Goal: Navigation & Orientation: Find specific page/section

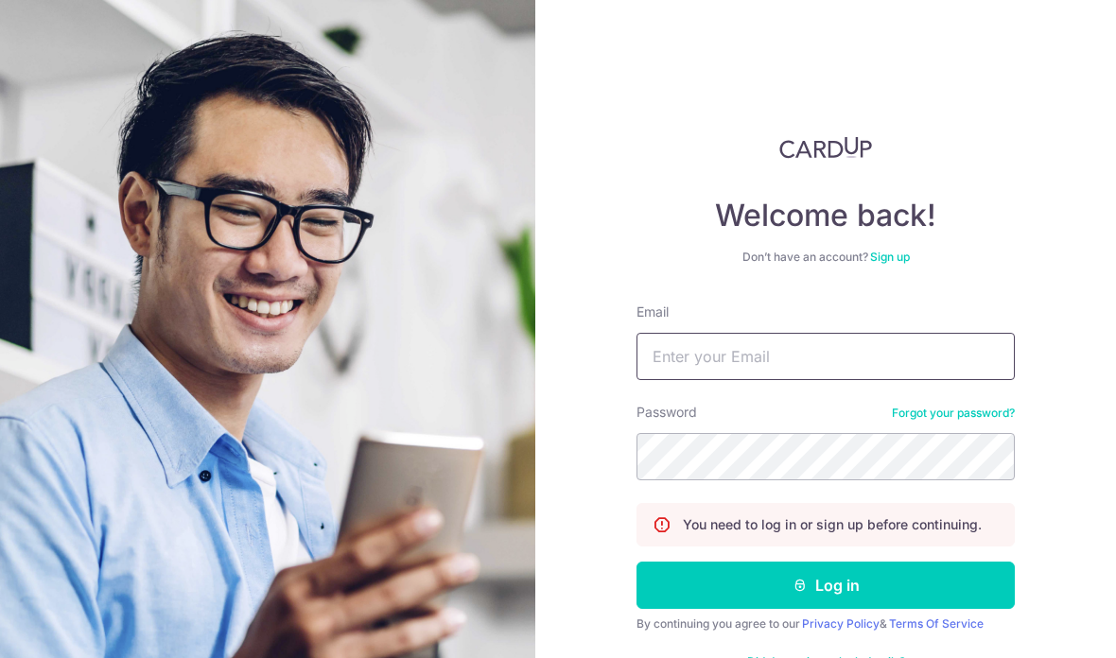
type input "[EMAIL_ADDRESS][DOMAIN_NAME]"
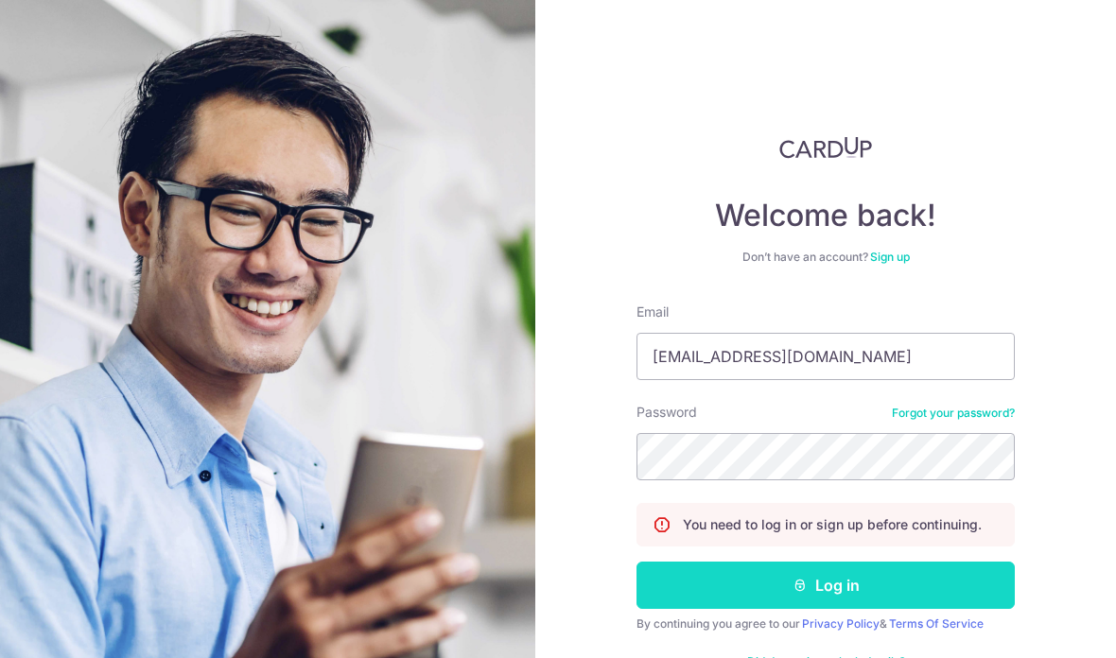
click at [842, 586] on button "Log in" at bounding box center [826, 585] width 378 height 47
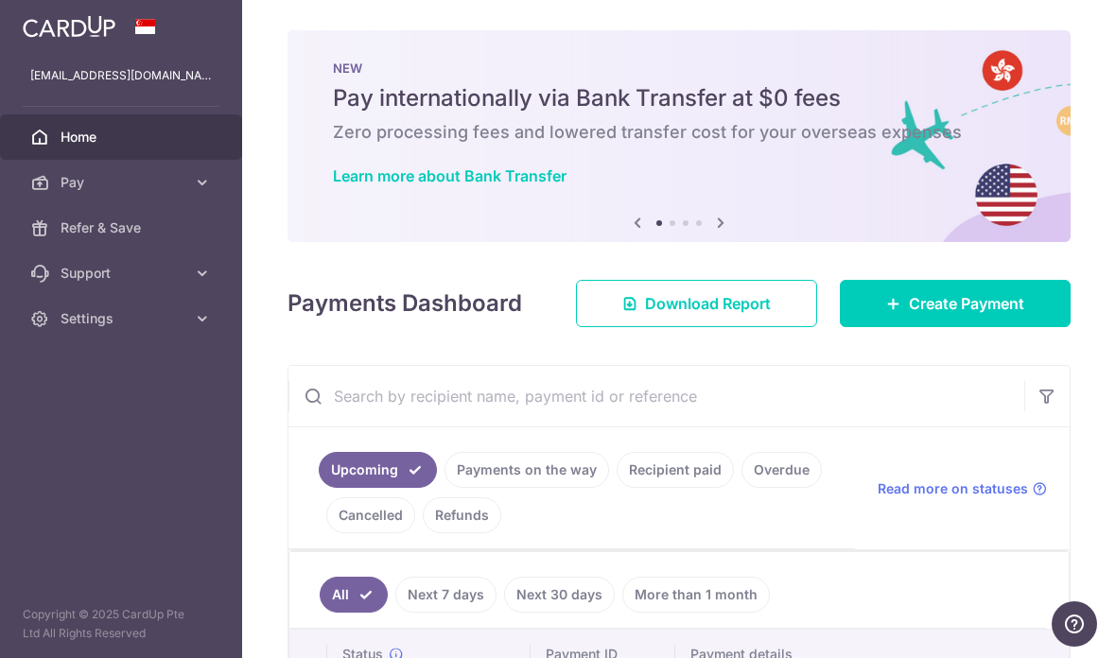
click at [709, 235] on icon at bounding box center [720, 223] width 23 height 24
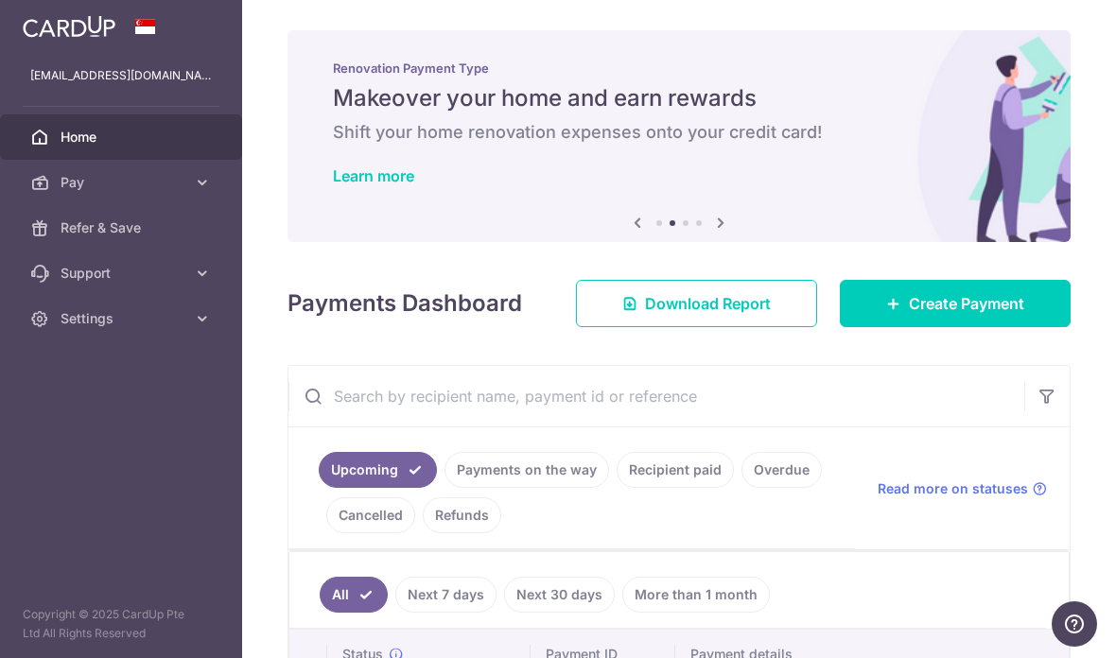
click at [604, 256] on div "× Pause Schedule Pause all future payments in this series Pause just this one p…" at bounding box center [679, 329] width 874 height 658
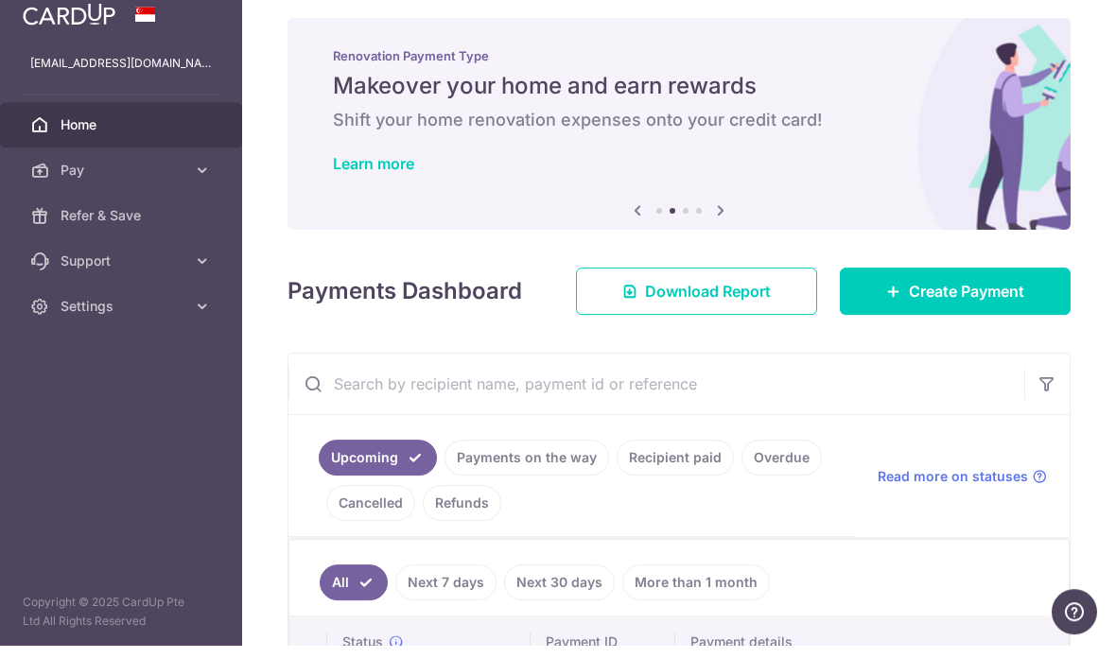
click at [709, 211] on icon at bounding box center [720, 223] width 23 height 24
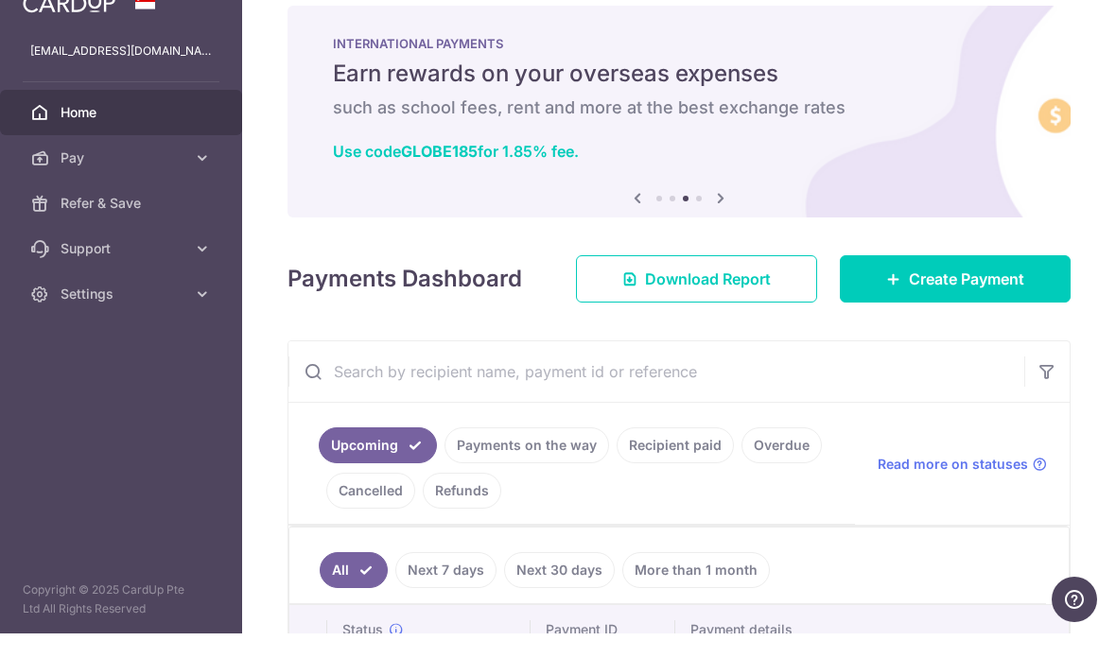
click at [709, 217] on icon at bounding box center [720, 223] width 23 height 24
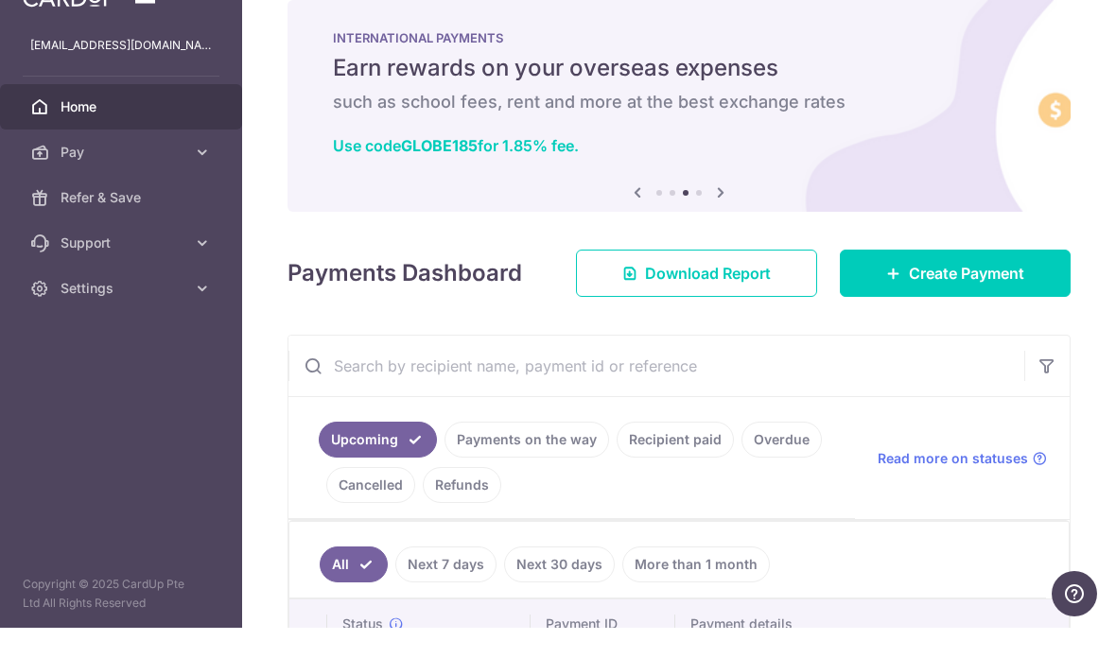
click at [709, 217] on icon at bounding box center [720, 223] width 23 height 24
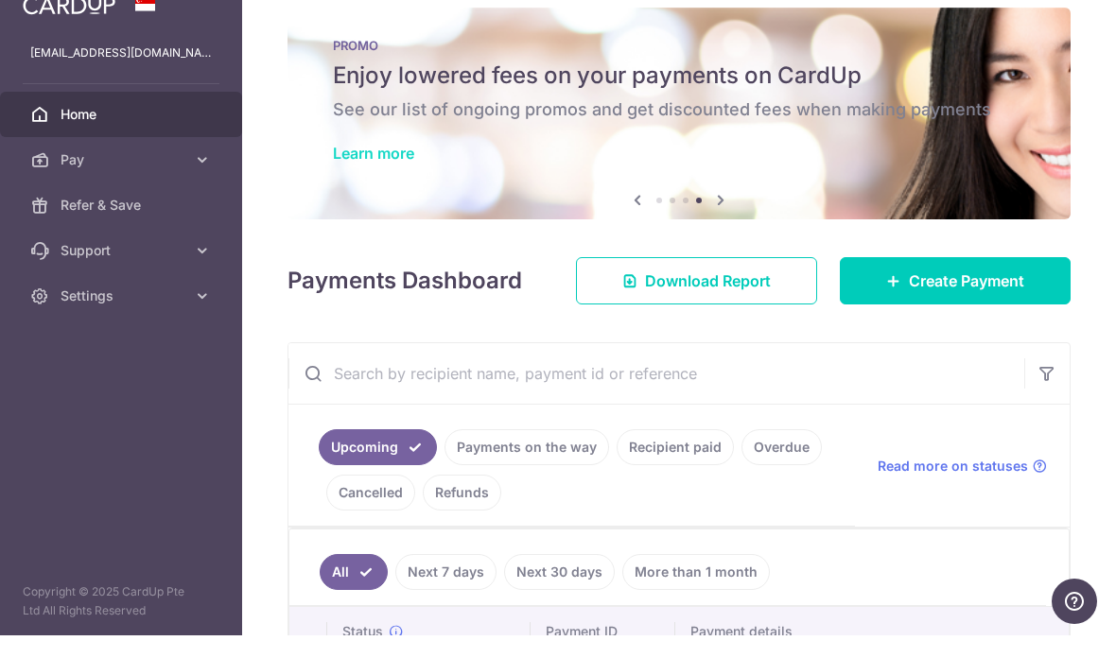
click at [333, 166] on link "Learn more" at bounding box center [373, 175] width 81 height 19
